Goal: Task Accomplishment & Management: Complete application form

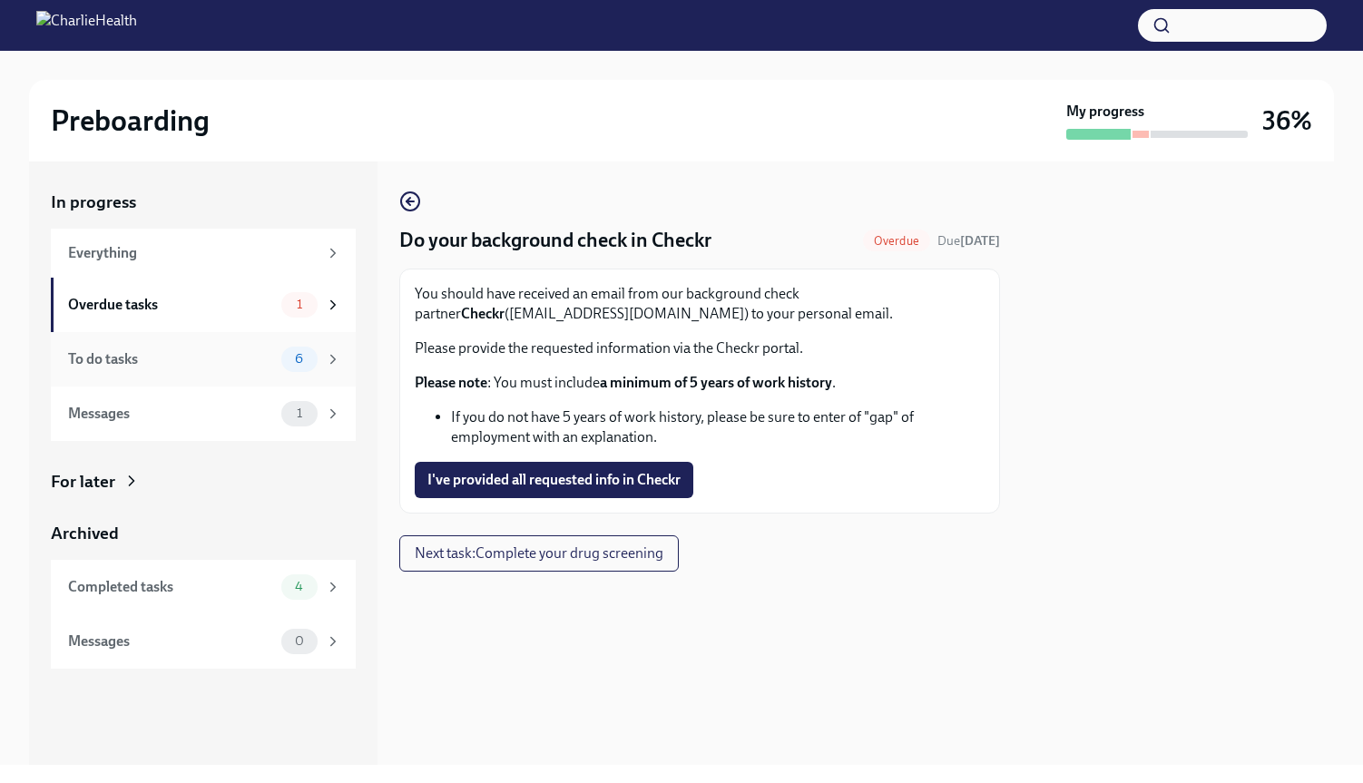
click at [323, 351] on div "6" at bounding box center [311, 359] width 60 height 25
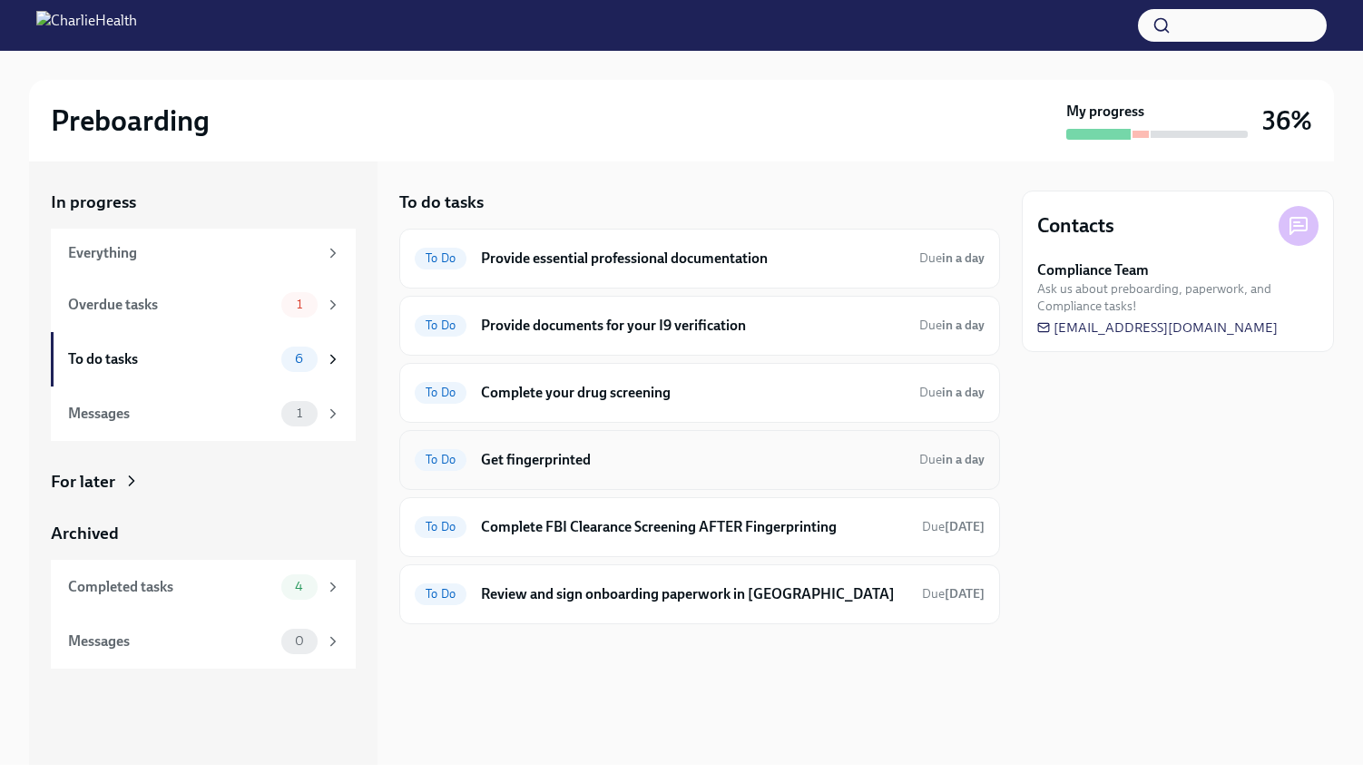
click at [458, 461] on span "To Do" at bounding box center [441, 460] width 52 height 14
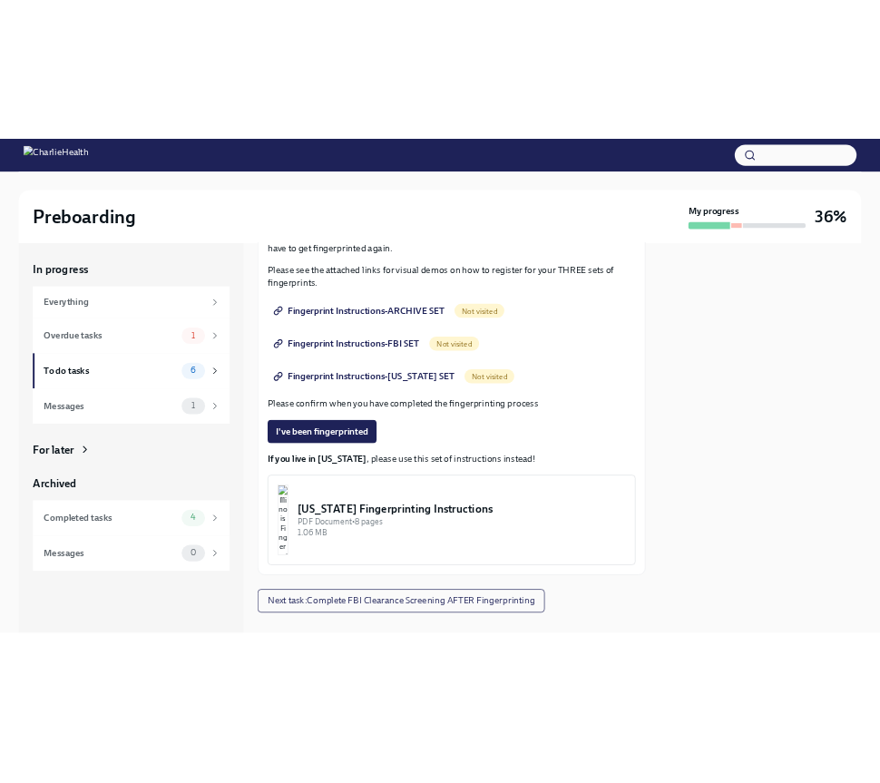
scroll to position [320, 0]
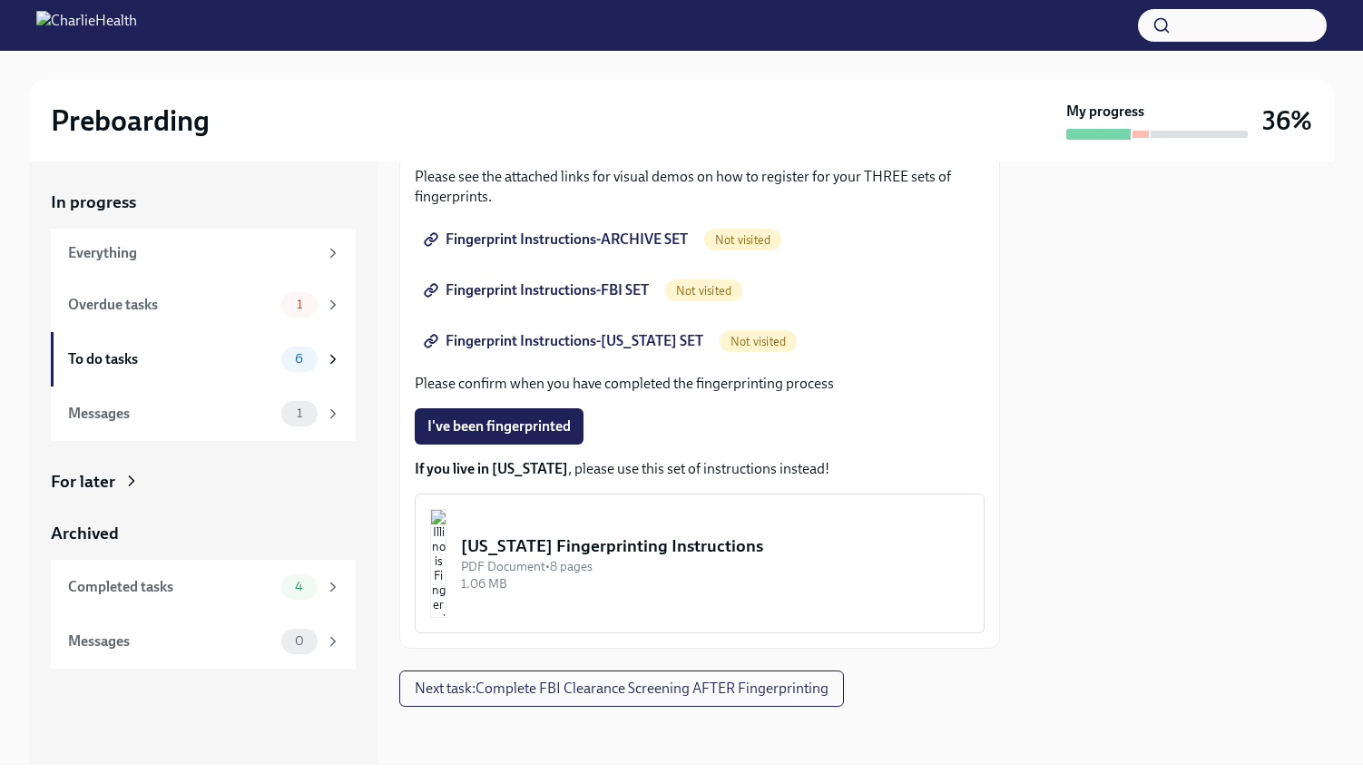
click at [642, 238] on span "Fingerprint Instructions-ARCHIVE SET" at bounding box center [557, 239] width 260 height 18
click at [1133, 320] on div at bounding box center [1178, 462] width 312 height 603
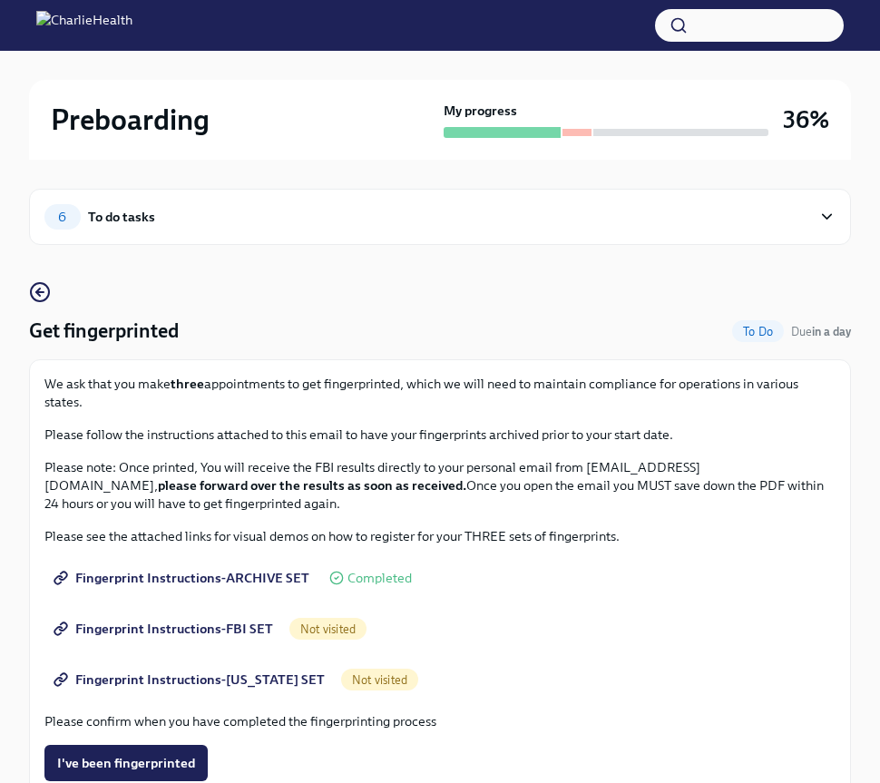
click at [225, 619] on link "Fingerprint Instructions-FBI SET" at bounding box center [164, 629] width 241 height 36
click at [197, 676] on span "Fingerprint Instructions-[US_STATE] SET" at bounding box center [191, 679] width 268 height 18
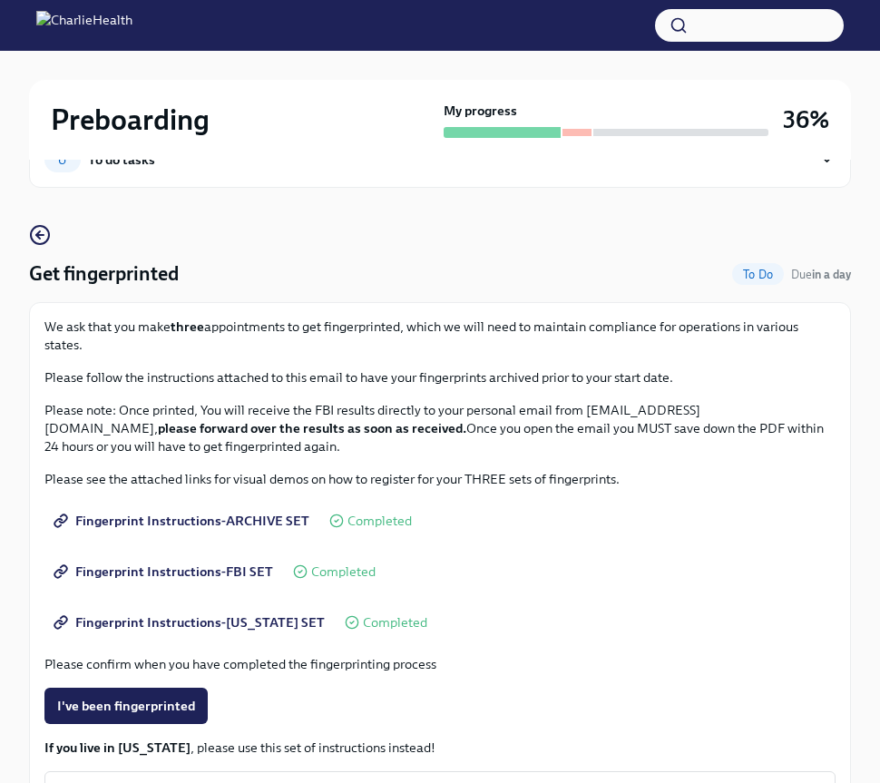
scroll to position [0, 0]
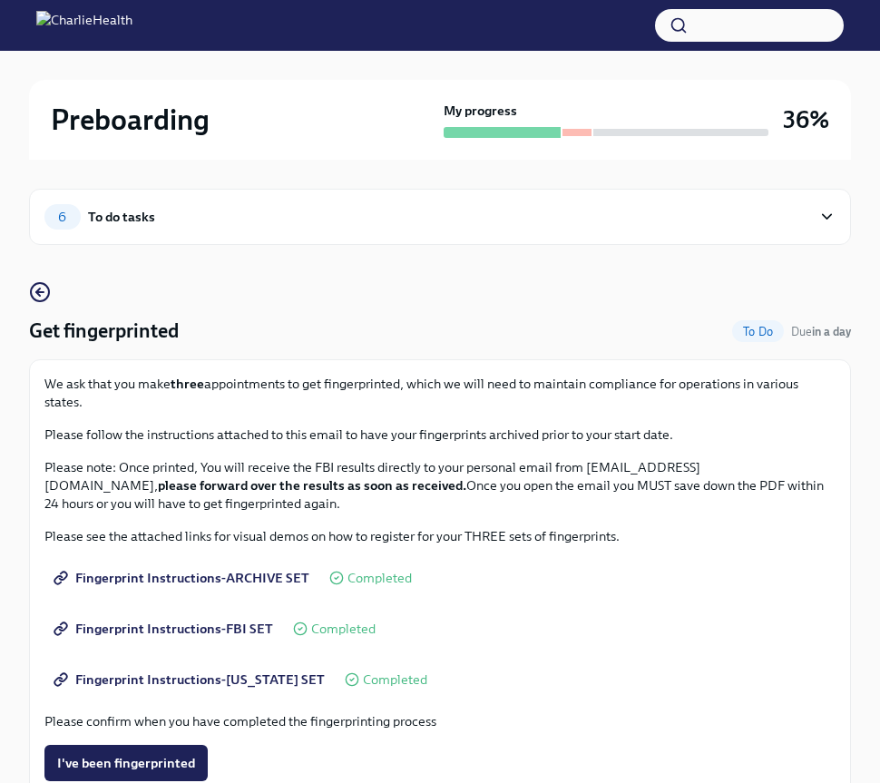
click at [827, 213] on icon at bounding box center [826, 217] width 17 height 18
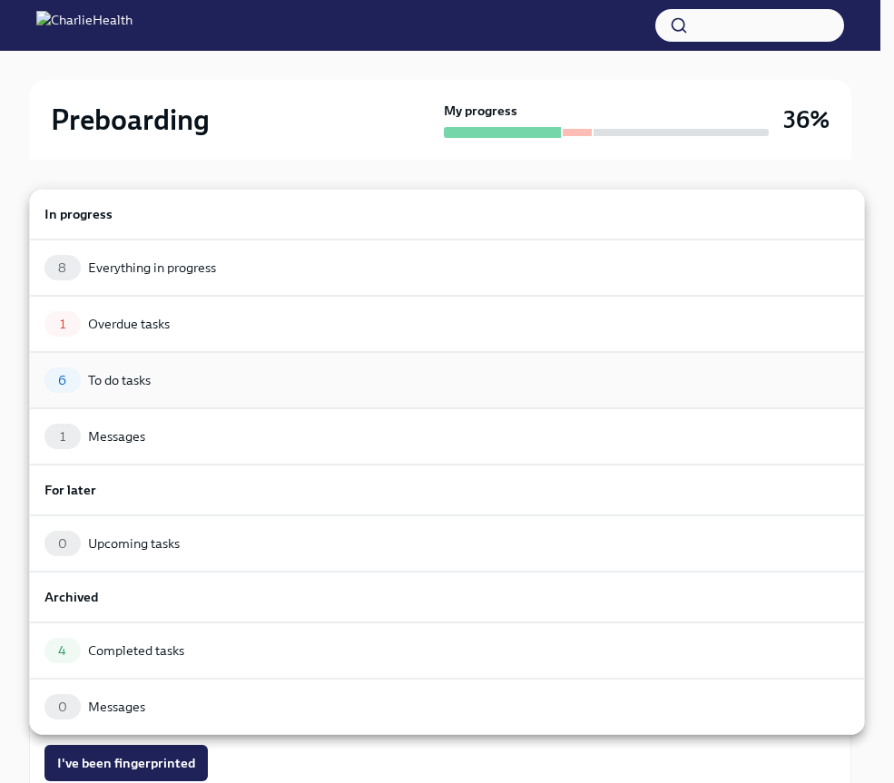
click at [141, 379] on div "To do tasks" at bounding box center [119, 380] width 63 height 18
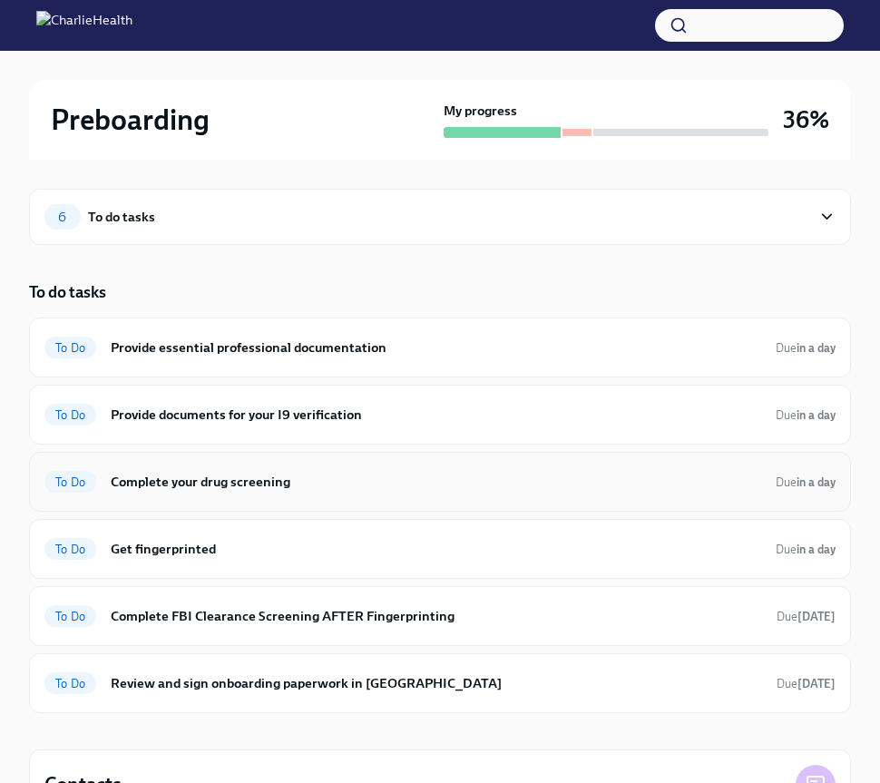
click at [240, 492] on div "To Do Complete your drug screening Due in a day" at bounding box center [439, 481] width 791 height 29
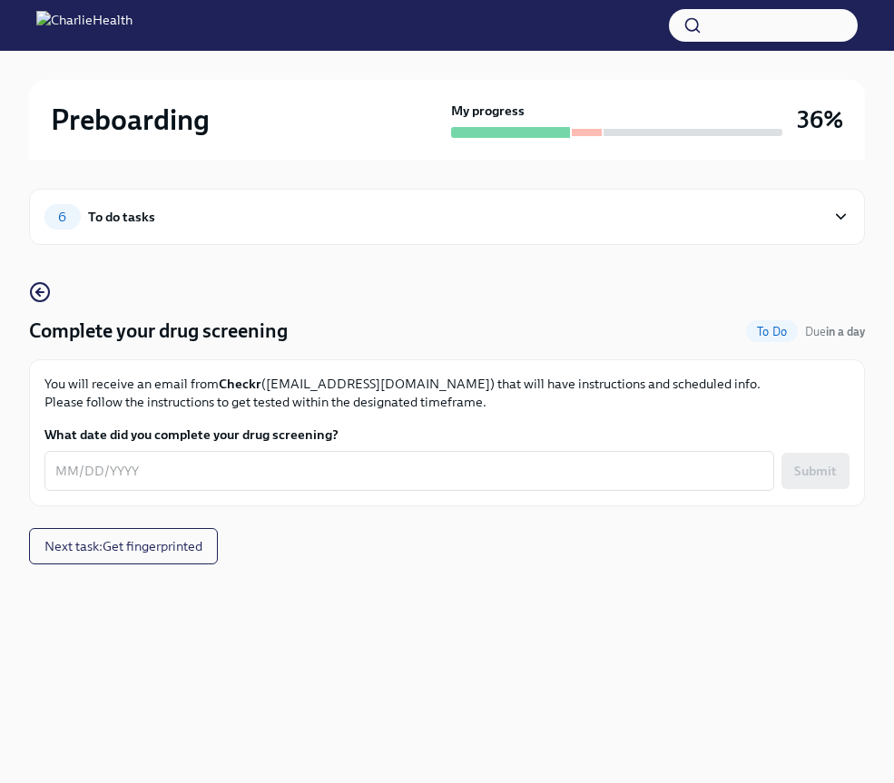
click at [66, 215] on span "6" at bounding box center [62, 217] width 30 height 14
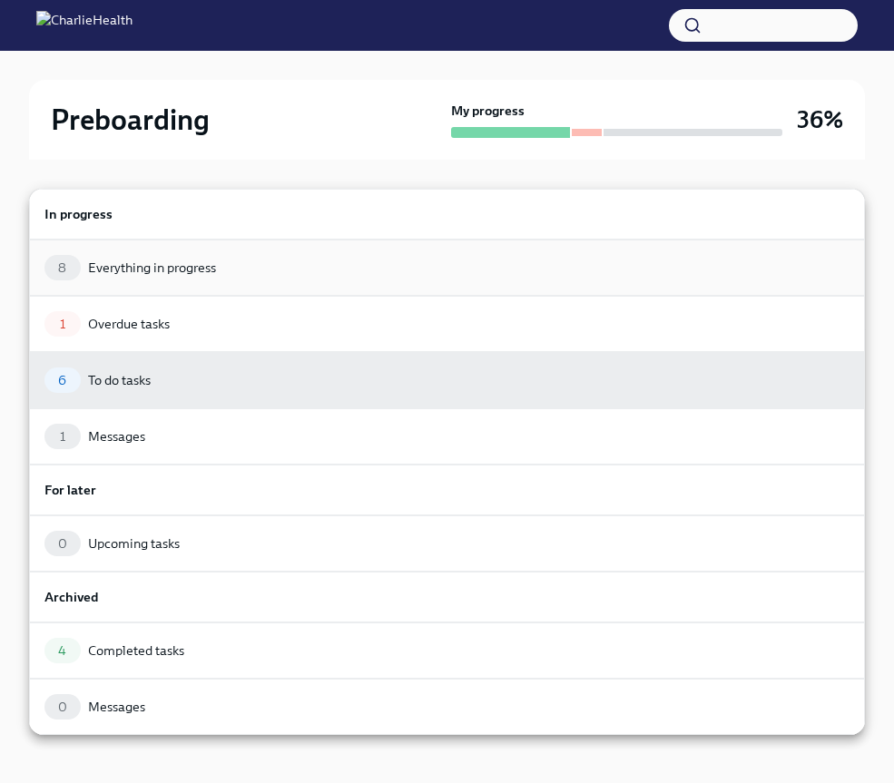
click at [127, 257] on div "8 Everything in progress" at bounding box center [446, 267] width 805 height 25
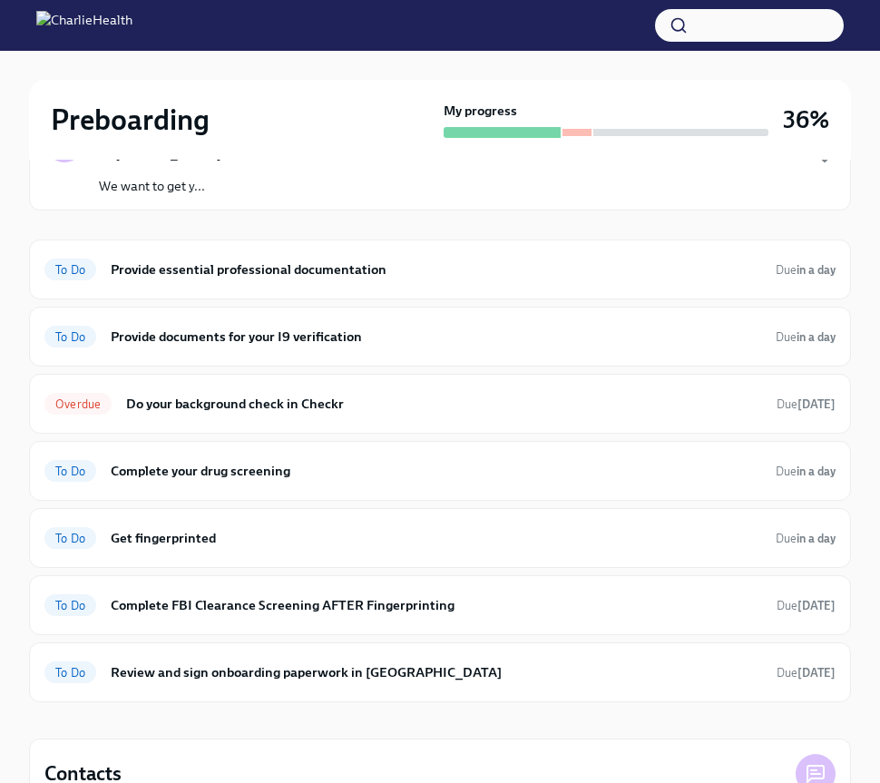
scroll to position [338, 0]
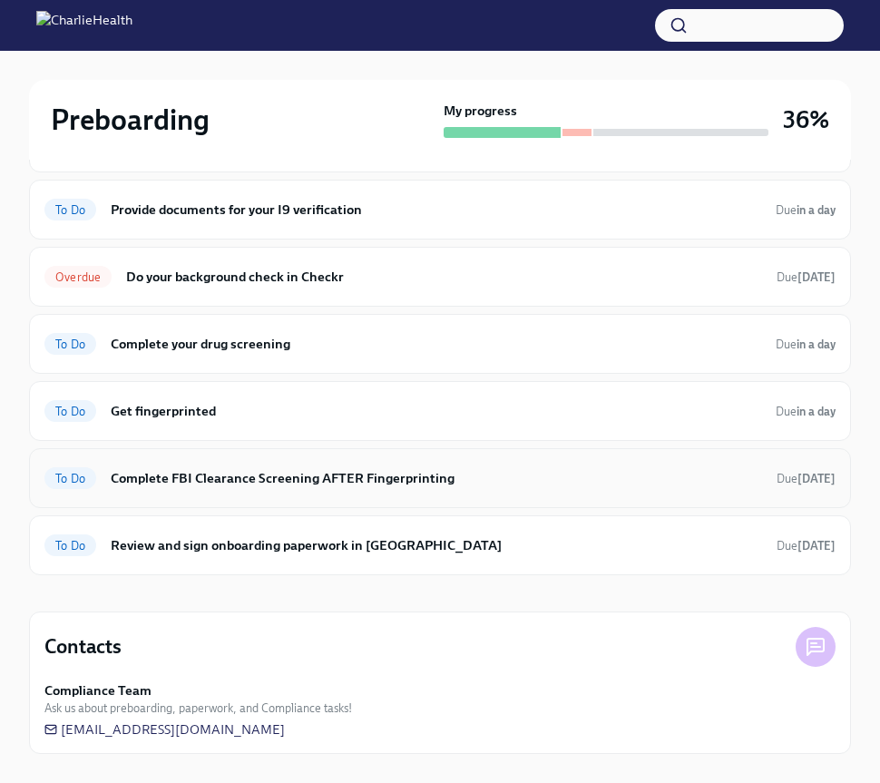
click at [102, 480] on div "To Do Complete FBI Clearance Screening AFTER Fingerprinting Due [DATE]" at bounding box center [439, 478] width 791 height 29
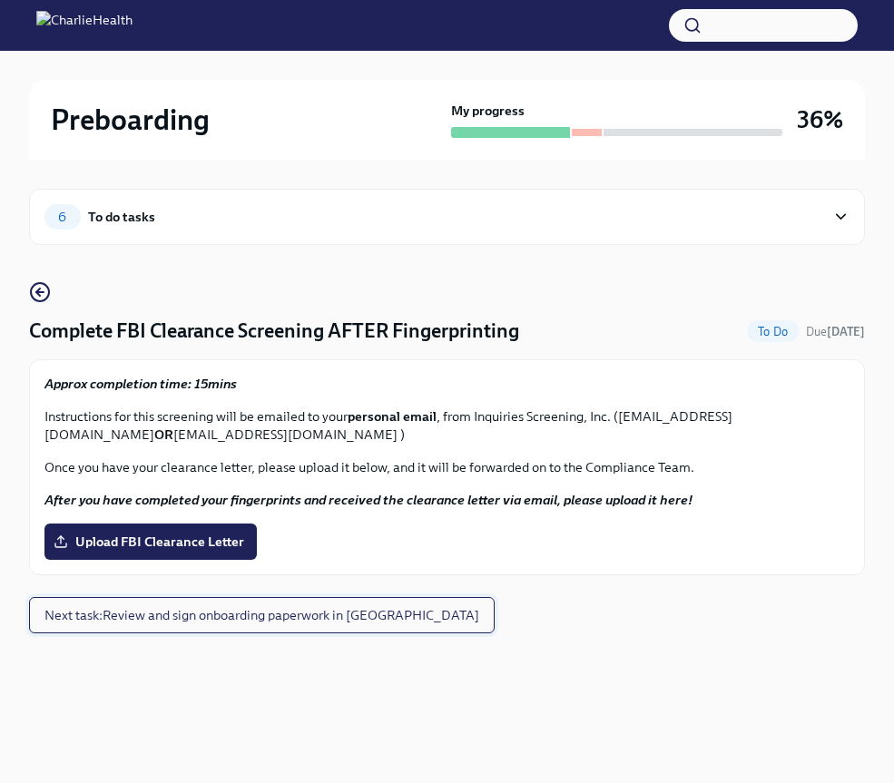
click at [265, 616] on span "Next task : Review and sign onboarding paperwork in [GEOGRAPHIC_DATA]" at bounding box center [261, 615] width 435 height 18
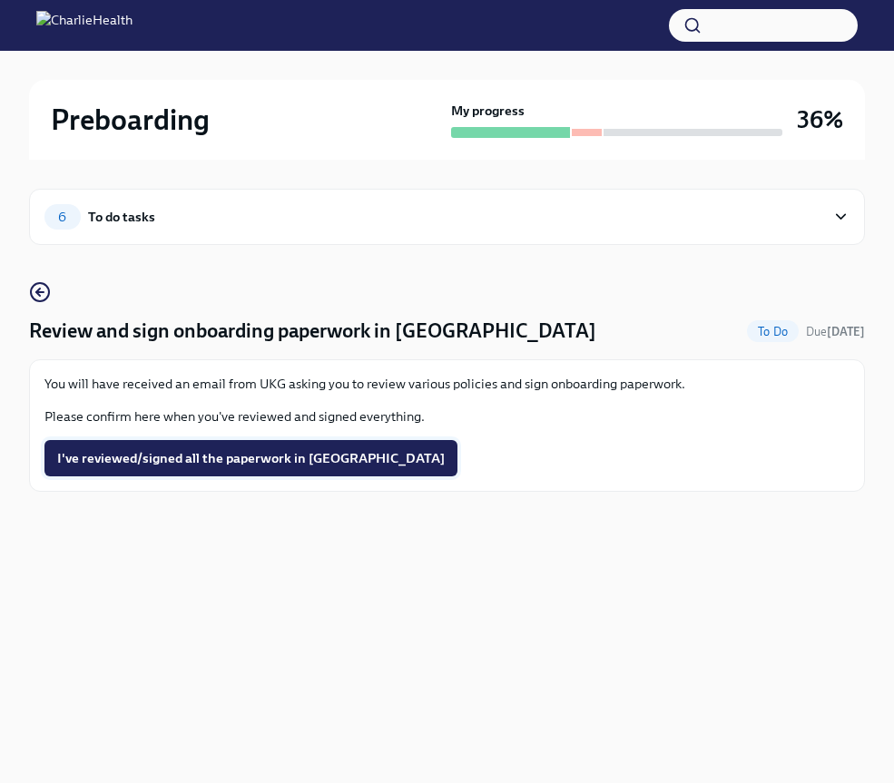
click at [179, 465] on span "I've reviewed/signed all the paperwork in [GEOGRAPHIC_DATA]" at bounding box center [250, 458] width 387 height 18
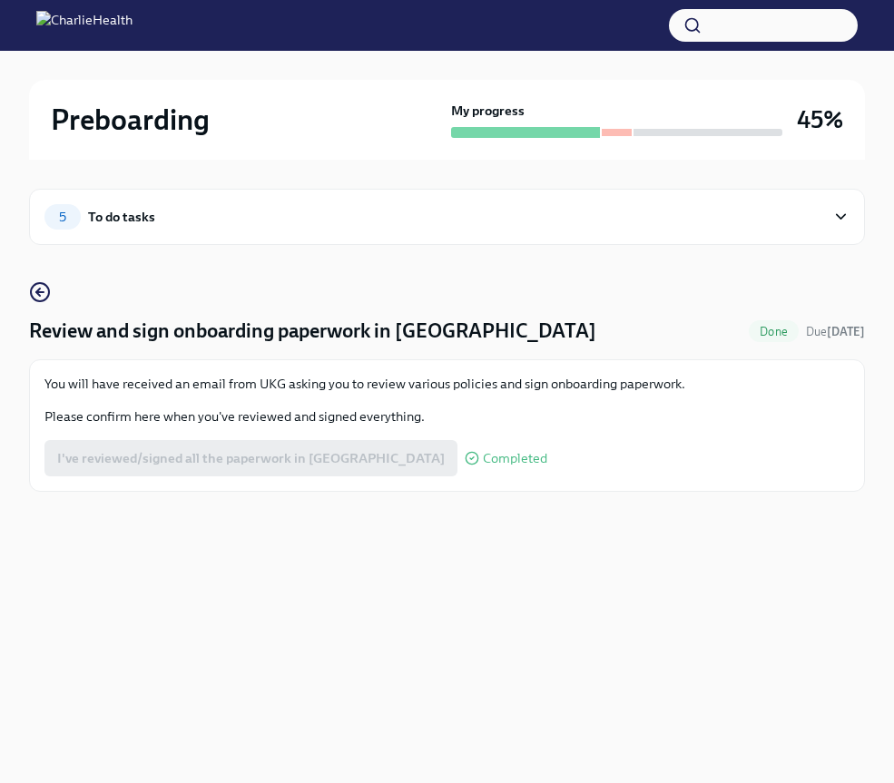
click at [352, 106] on div "Preboarding" at bounding box center [247, 120] width 393 height 36
click at [851, 214] on div "5 To do tasks" at bounding box center [447, 217] width 836 height 56
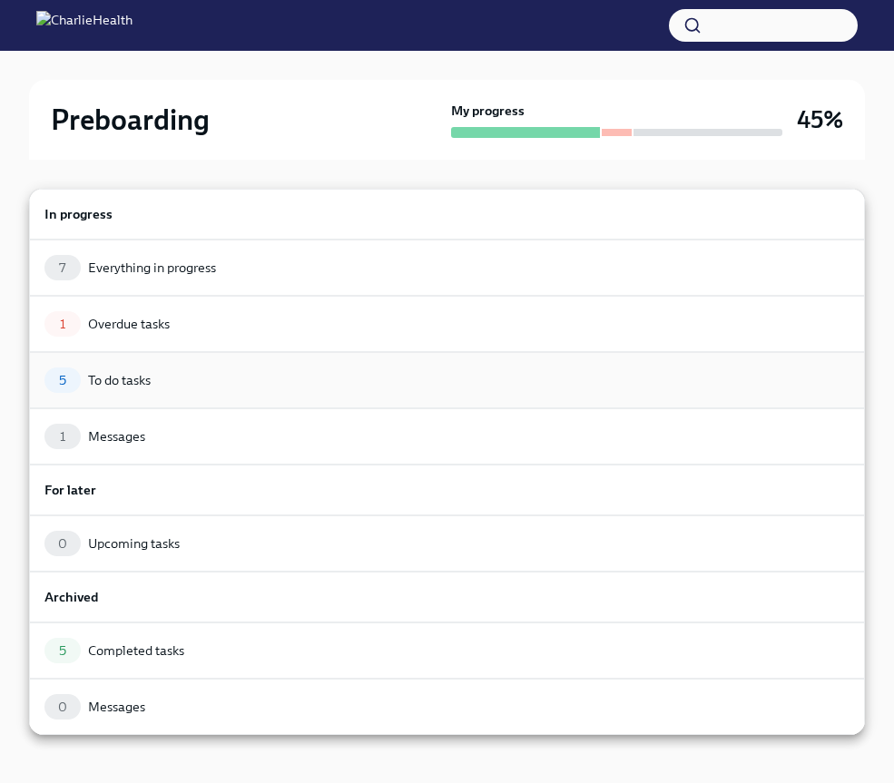
click at [119, 395] on div "5 To do tasks" at bounding box center [447, 380] width 836 height 56
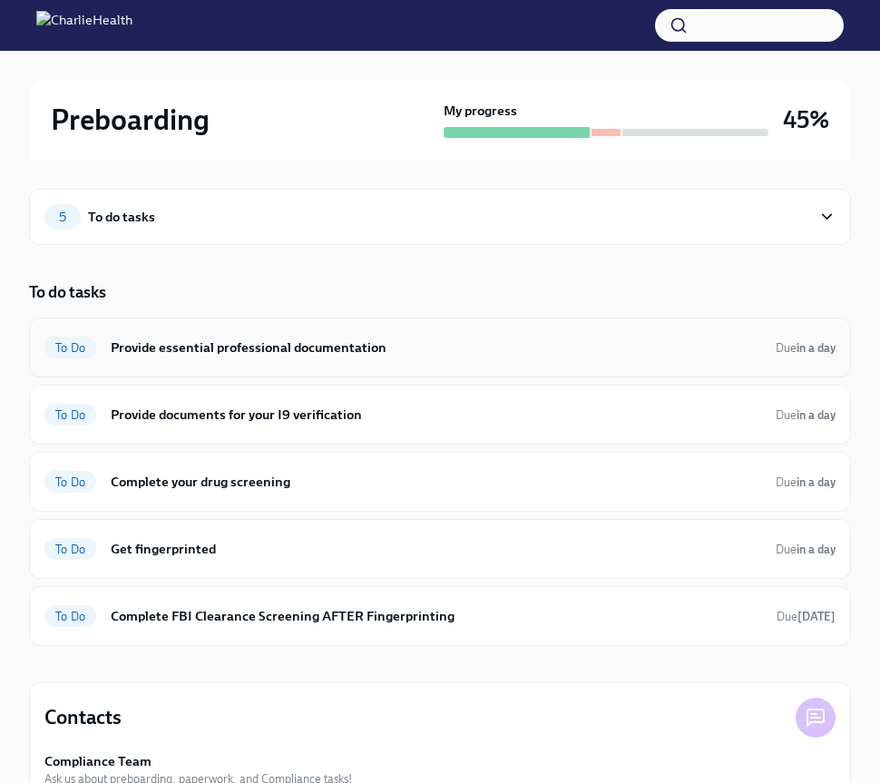
click at [290, 352] on h6 "Provide essential professional documentation" at bounding box center [436, 348] width 651 height 20
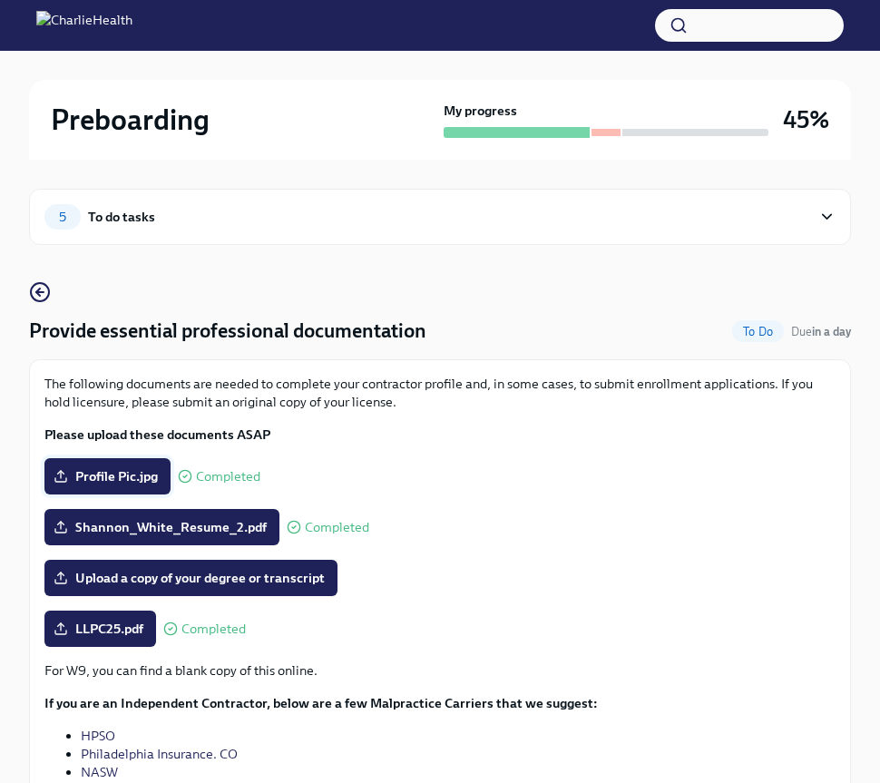
click at [73, 473] on span "Profile Pic.jpg" at bounding box center [107, 476] width 101 height 18
click at [0, 0] on input "Profile Pic.jpg" at bounding box center [0, 0] width 0 height 0
click at [85, 470] on span "0.jpg" at bounding box center [81, 476] width 49 height 18
click at [0, 0] on input "0.jpg" at bounding box center [0, 0] width 0 height 0
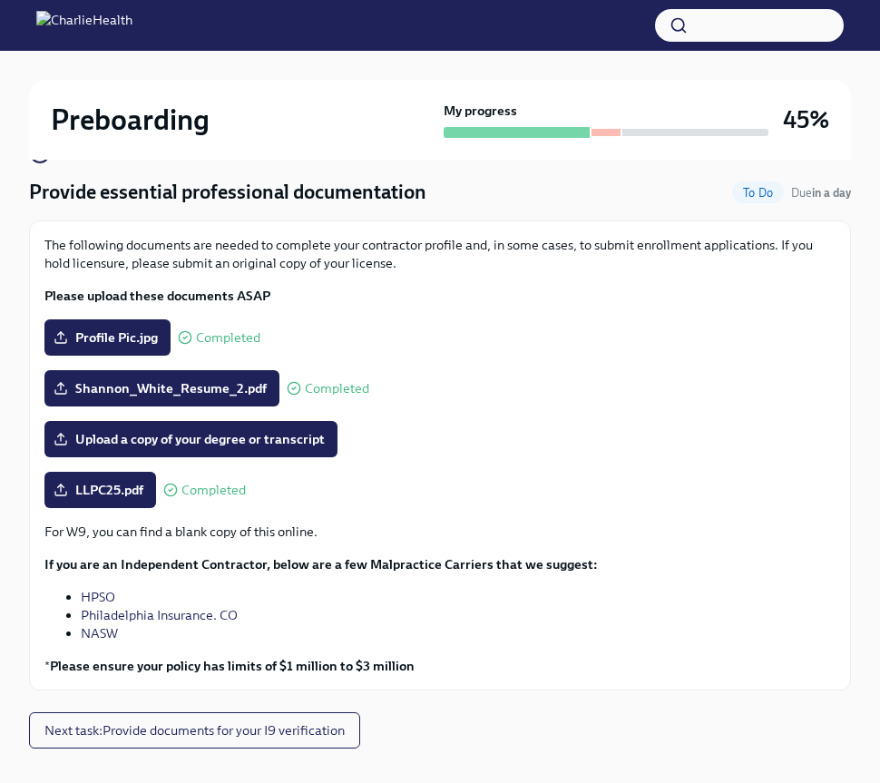
scroll to position [170, 0]
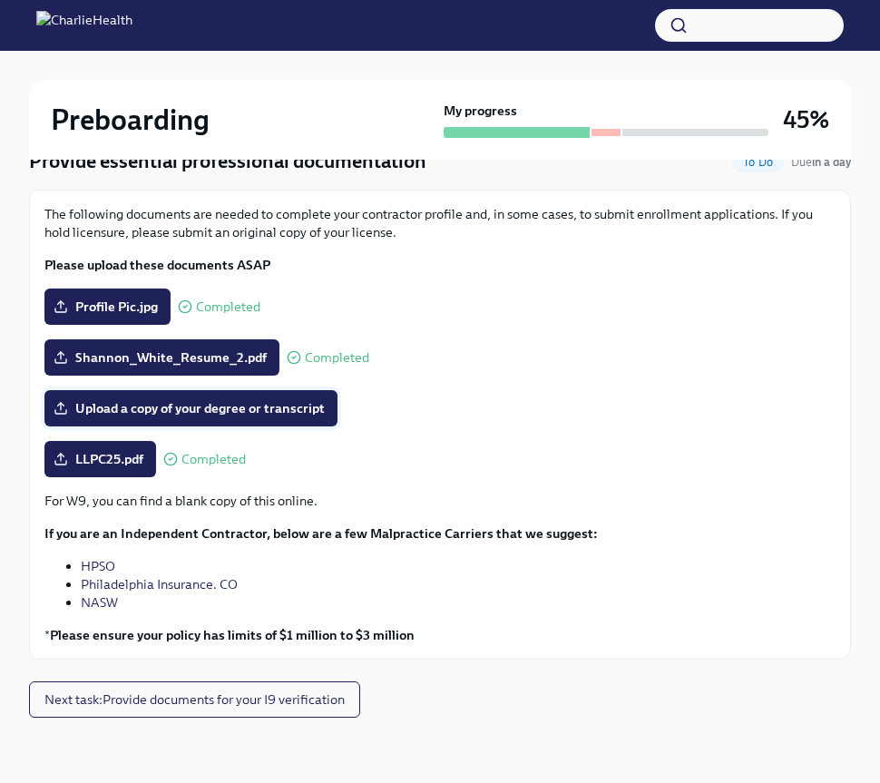
click at [300, 406] on span "Upload a copy of your degree or transcript" at bounding box center [191, 408] width 268 height 18
click at [0, 0] on input "Upload a copy of your degree or transcript" at bounding box center [0, 0] width 0 height 0
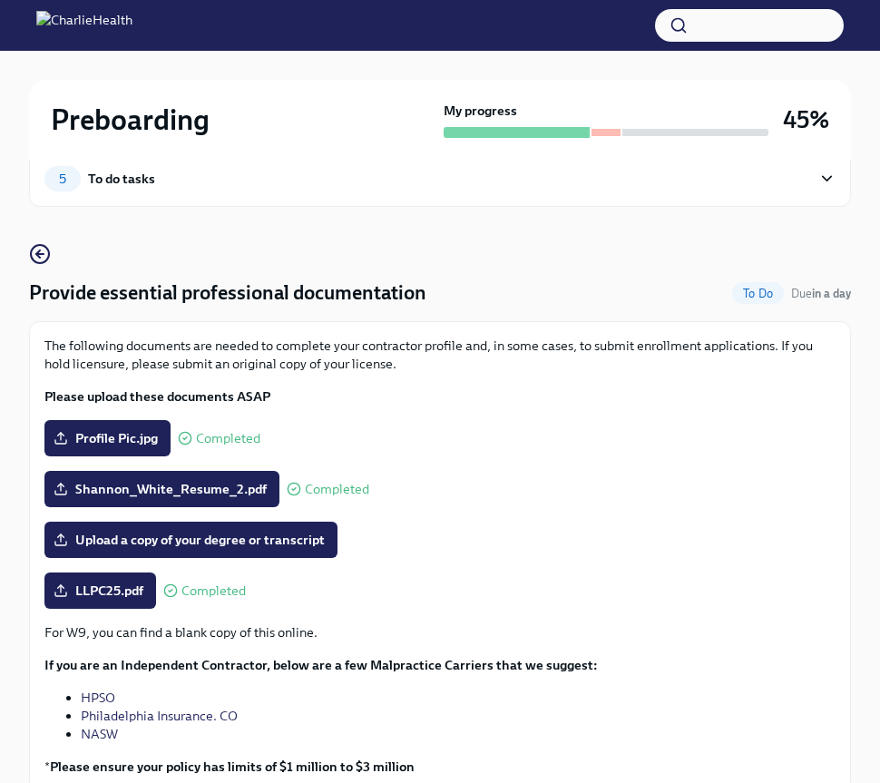
scroll to position [0, 0]
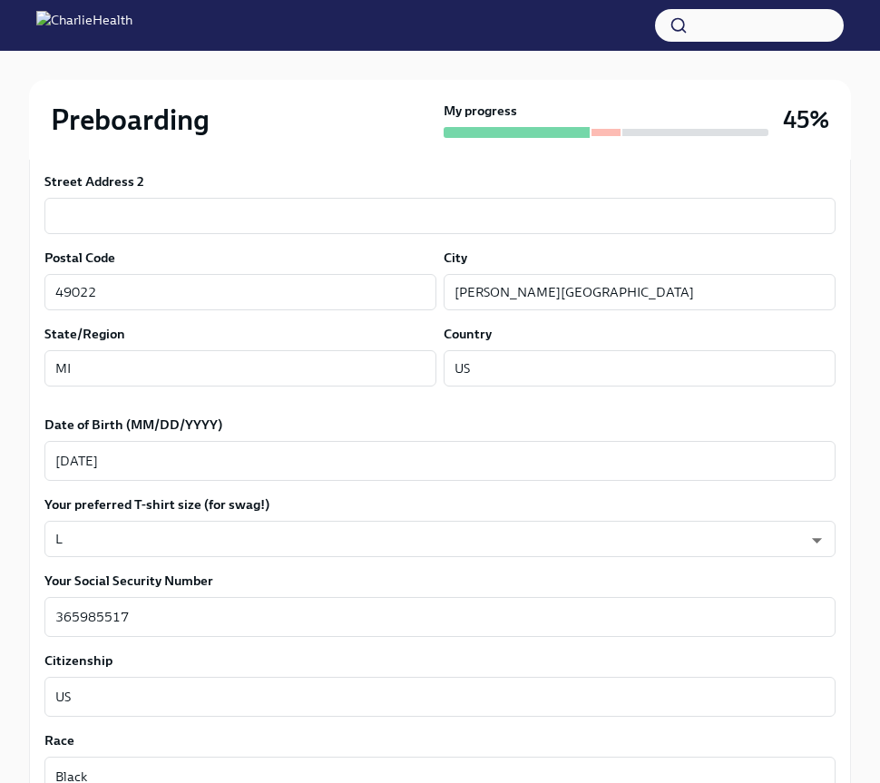
scroll to position [683, 0]
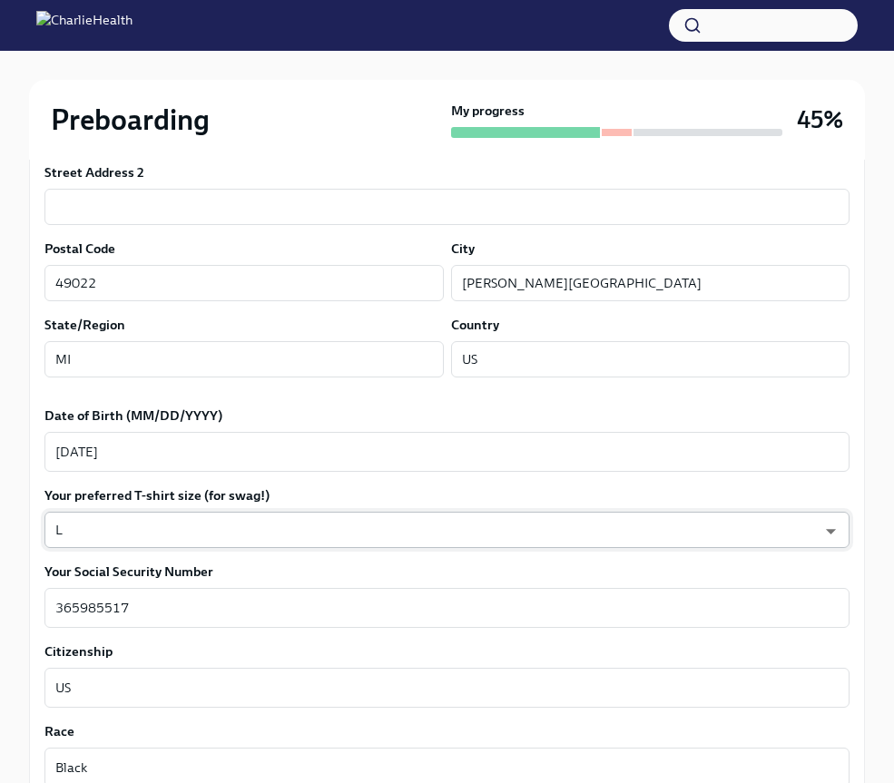
click at [86, 523] on body "Preboarding My progress 45% 5 Completed tasks Fill out the onboarding form Done…" at bounding box center [447, 544] width 894 height 2455
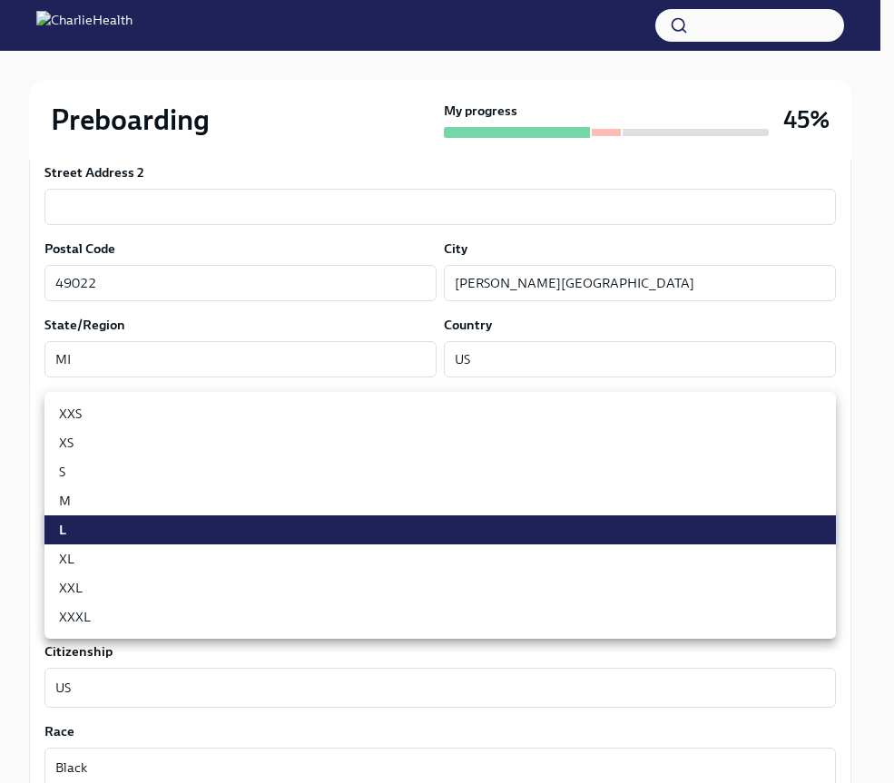
click at [74, 564] on li "XL" at bounding box center [439, 558] width 791 height 29
type input "tefiUEqpP"
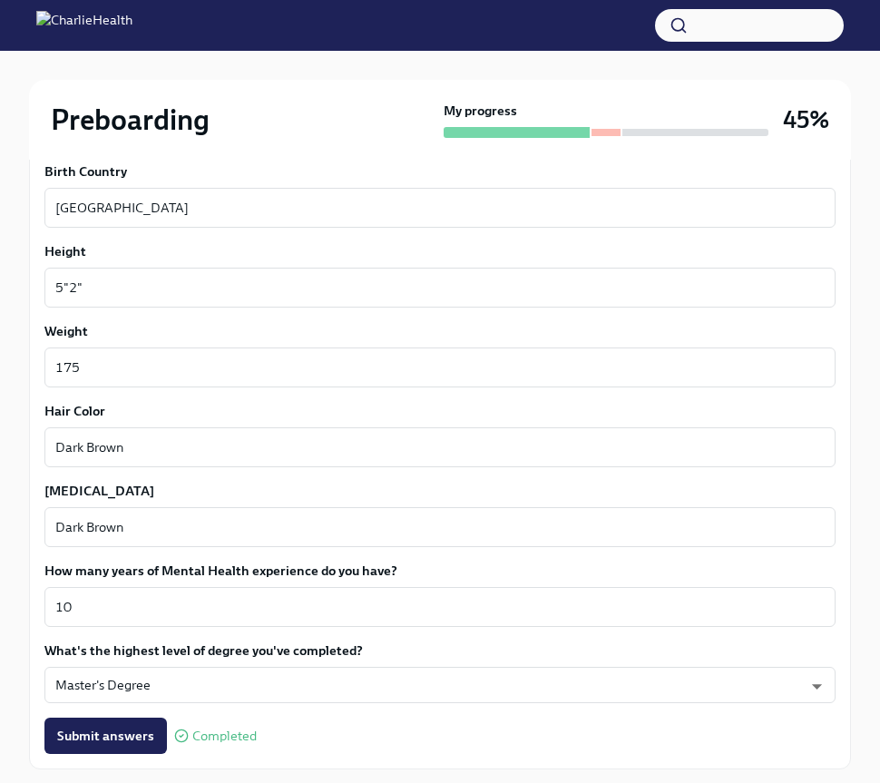
scroll to position [1672, 0]
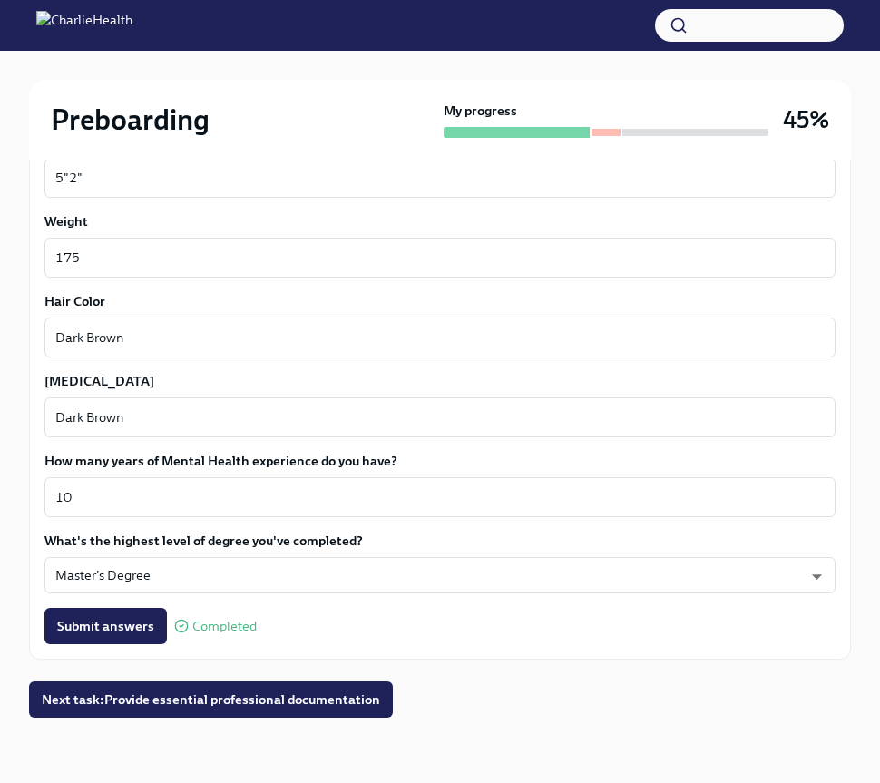
click at [114, 619] on span "Submit answers" at bounding box center [105, 626] width 97 height 18
click at [345, 706] on span "Next task : Provide essential professional documentation" at bounding box center [211, 699] width 338 height 18
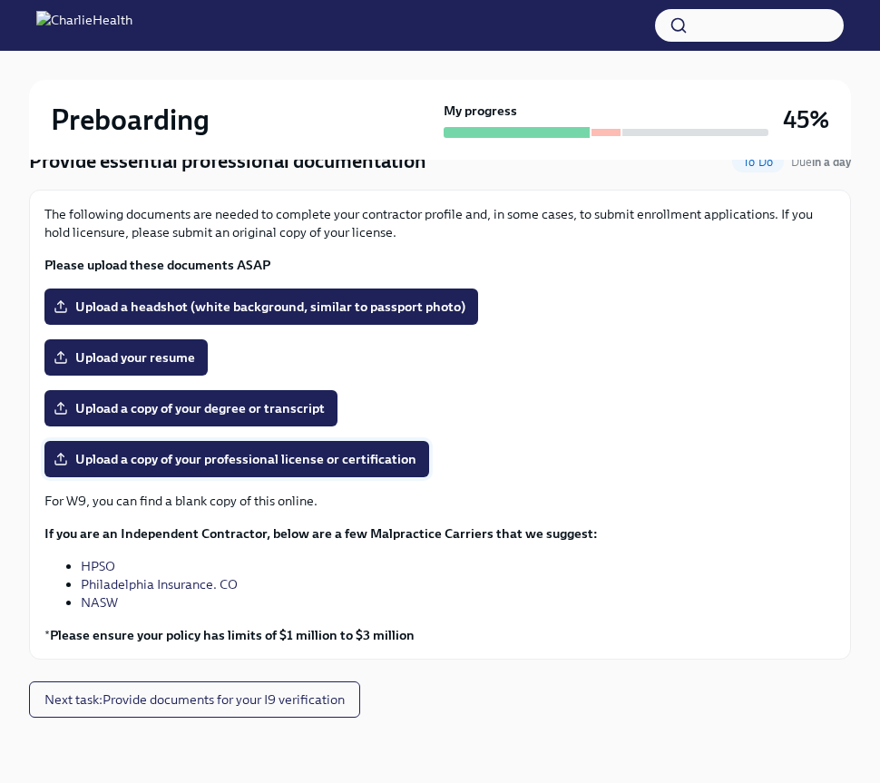
click at [367, 465] on span "Upload a copy of your professional license or certification" at bounding box center [236, 459] width 359 height 18
click at [0, 0] on input "Upload a copy of your professional license or certification" at bounding box center [0, 0] width 0 height 0
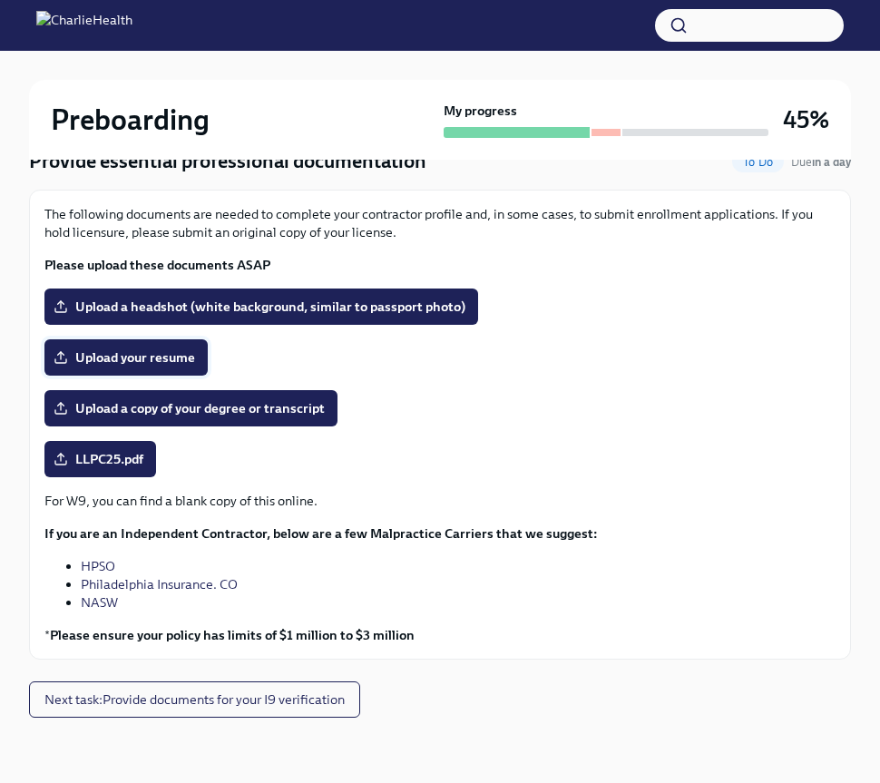
click at [182, 376] on div "The following documents are needed to complete your contractor profile and, in …" at bounding box center [439, 424] width 791 height 439
click at [101, 354] on span "Upload your resume" at bounding box center [126, 357] width 138 height 18
click at [0, 0] on input "Upload your resume" at bounding box center [0, 0] width 0 height 0
click at [416, 304] on span "Upload a headshot (white background, similar to passport photo)" at bounding box center [261, 307] width 408 height 18
click at [0, 0] on input "Upload a headshot (white background, similar to passport photo)" at bounding box center [0, 0] width 0 height 0
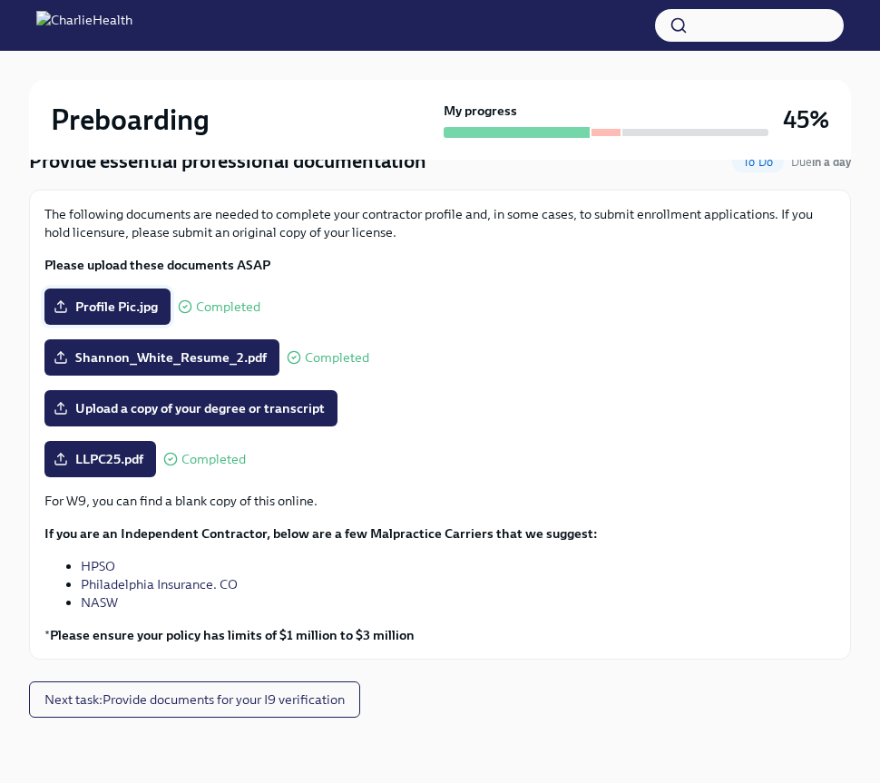
click at [129, 302] on span "Profile Pic.jpg" at bounding box center [107, 307] width 101 height 18
click at [0, 0] on input "Profile Pic.jpg" at bounding box center [0, 0] width 0 height 0
click at [203, 308] on span "Completed" at bounding box center [228, 307] width 64 height 14
click at [64, 314] on span "Profile Pic.jpg" at bounding box center [107, 307] width 101 height 18
click at [0, 0] on input "Profile Pic.jpg" at bounding box center [0, 0] width 0 height 0
